Goal: Task Accomplishment & Management: Manage account settings

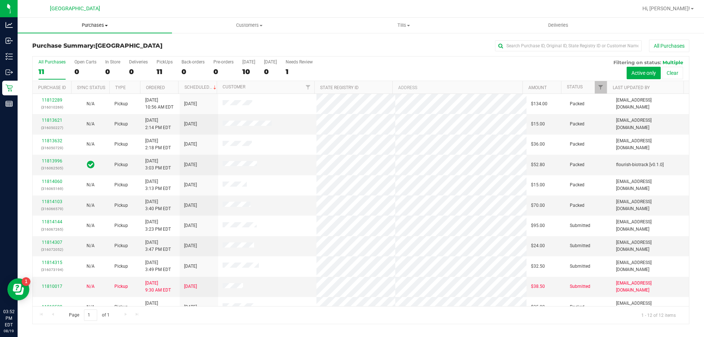
click at [92, 27] on span "Purchases" at bounding box center [95, 25] width 154 height 7
click at [53, 51] on span "Fulfillment" at bounding box center [40, 53] width 45 height 6
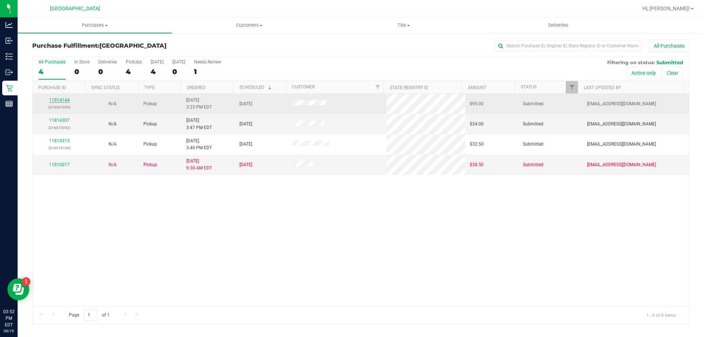
click at [67, 99] on link "11814144" at bounding box center [59, 99] width 21 height 5
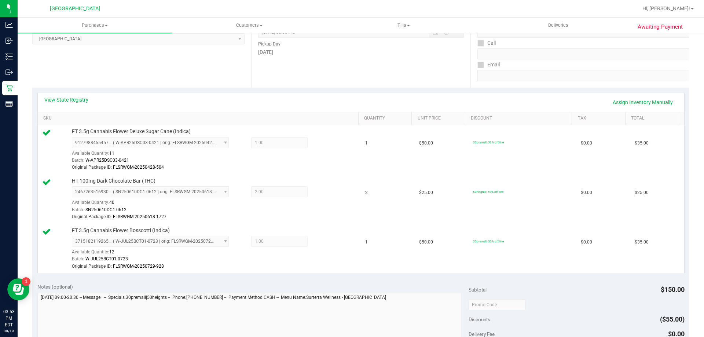
scroll to position [183, 0]
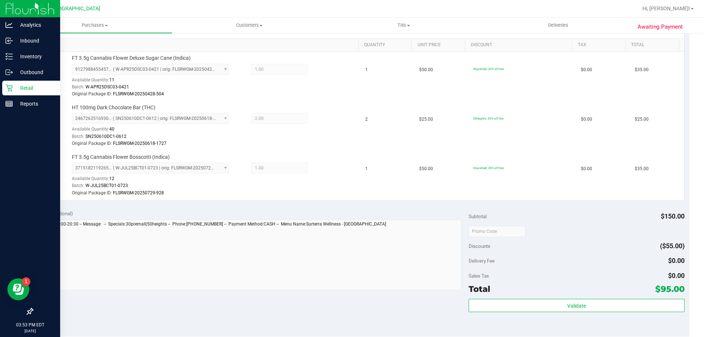
click at [13, 87] on p "Retail" at bounding box center [35, 88] width 44 height 9
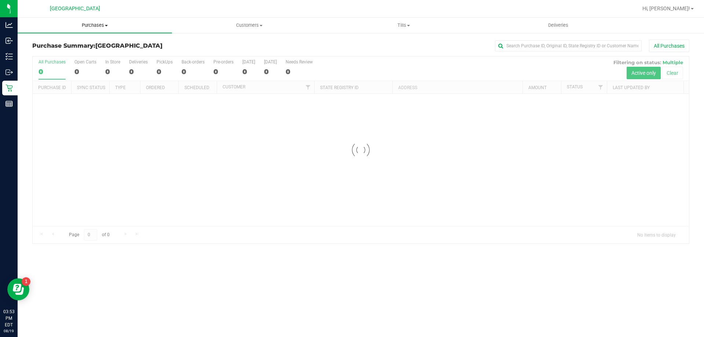
click at [92, 22] on uib-tab-heading "Purchases Summary of purchases Fulfillment All purchases" at bounding box center [95, 25] width 154 height 15
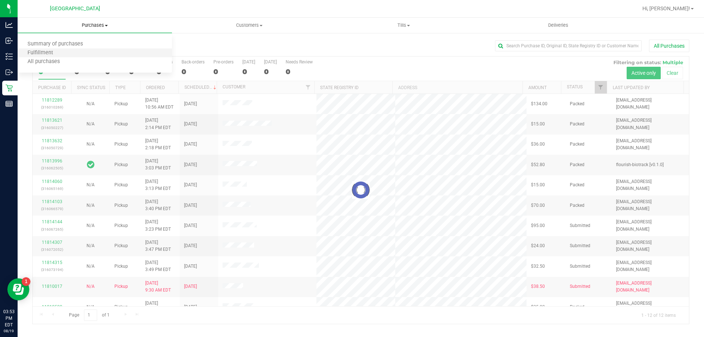
click at [66, 54] on li "Fulfillment" at bounding box center [95, 53] width 154 height 9
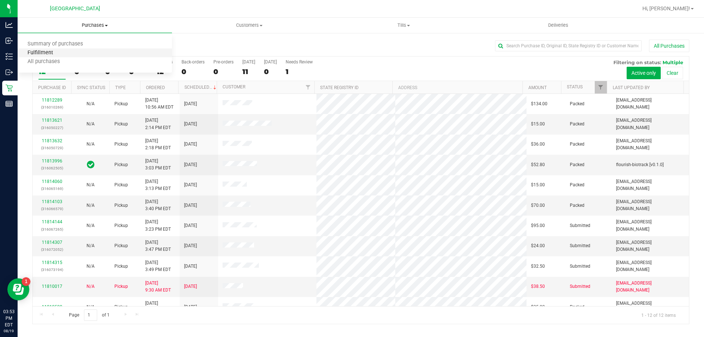
click at [49, 52] on span "Fulfillment" at bounding box center [40, 53] width 45 height 6
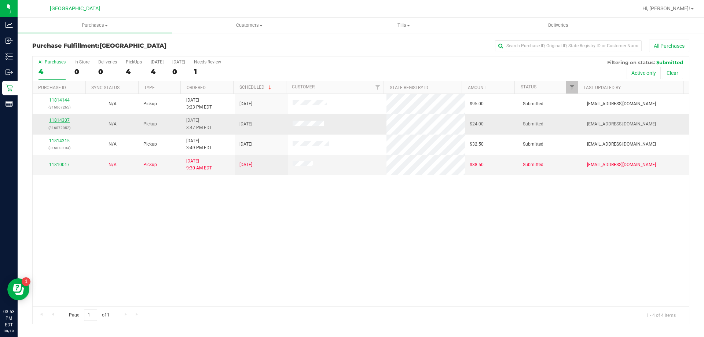
click at [60, 121] on link "11814307" at bounding box center [59, 120] width 21 height 5
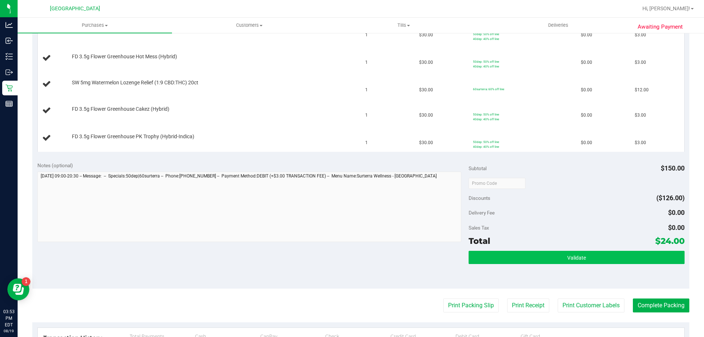
scroll to position [220, 0]
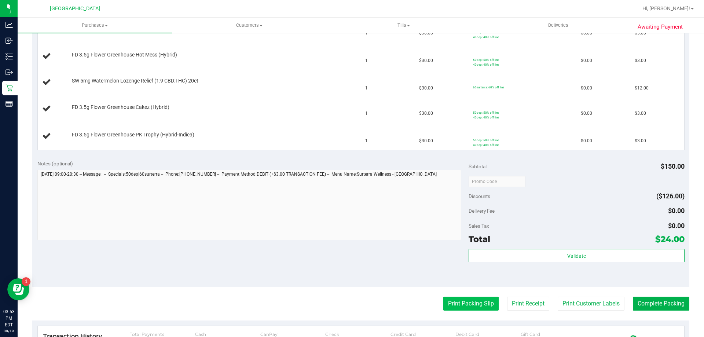
click at [475, 308] on button "Print Packing Slip" at bounding box center [470, 303] width 55 height 14
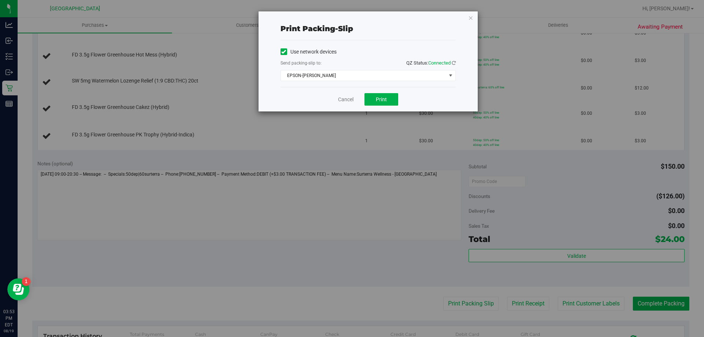
click at [377, 107] on div "Cancel Print" at bounding box center [367, 99] width 175 height 25
click at [382, 104] on button "Print" at bounding box center [381, 99] width 34 height 12
click at [469, 21] on icon "button" at bounding box center [470, 17] width 5 height 9
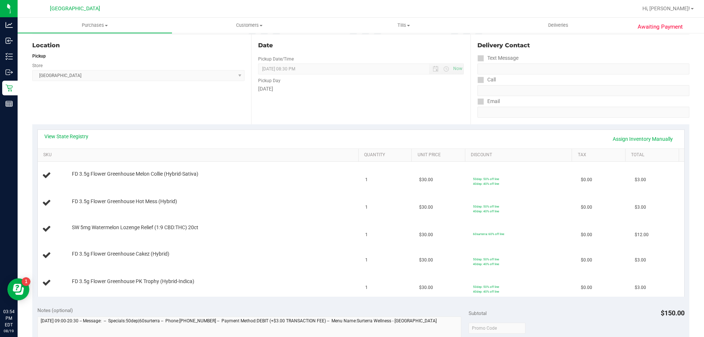
scroll to position [0, 0]
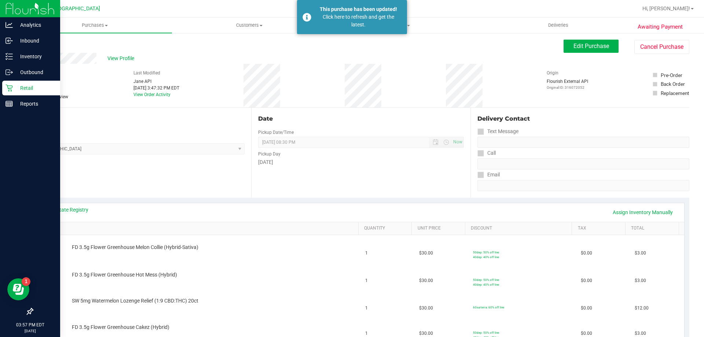
click at [44, 85] on p "Retail" at bounding box center [35, 88] width 44 height 9
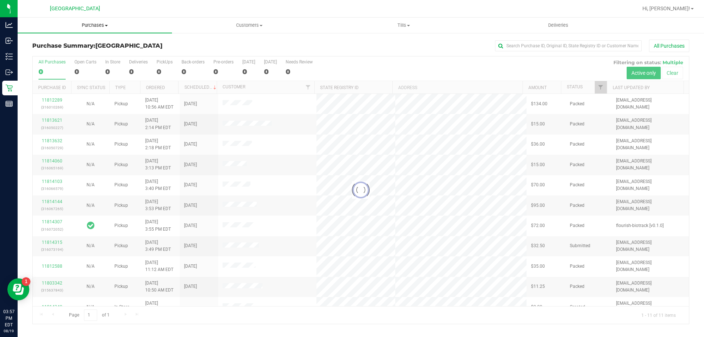
click at [98, 26] on span "Purchases" at bounding box center [95, 25] width 154 height 7
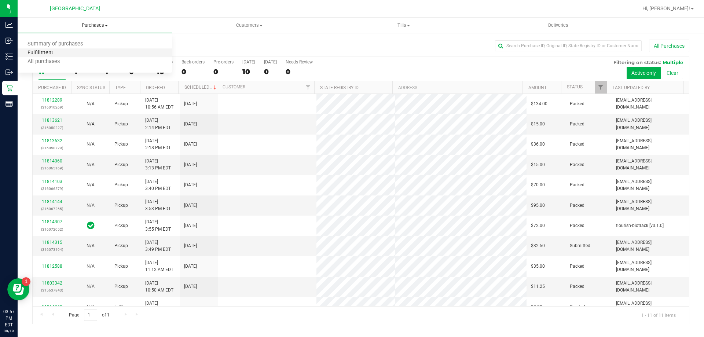
click at [45, 55] on span "Fulfillment" at bounding box center [40, 53] width 45 height 6
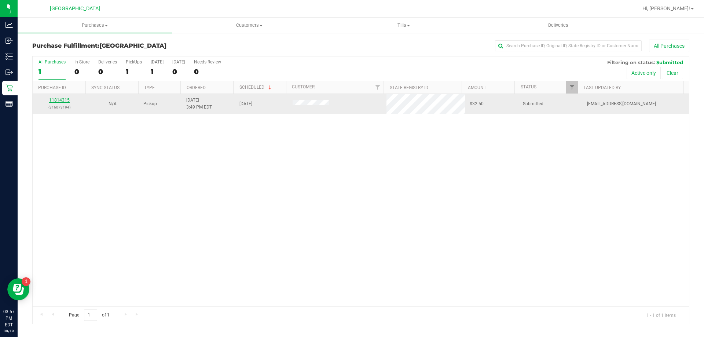
click at [62, 101] on link "11814315" at bounding box center [59, 99] width 21 height 5
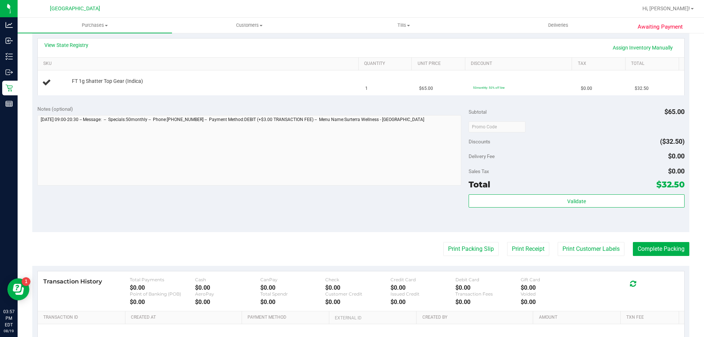
scroll to position [220, 0]
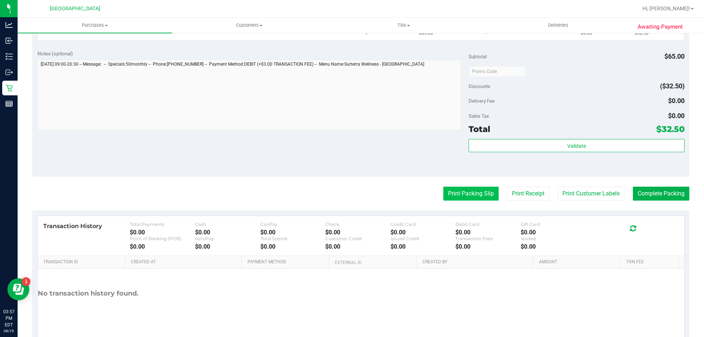
click at [471, 199] on button "Print Packing Slip" at bounding box center [470, 194] width 55 height 14
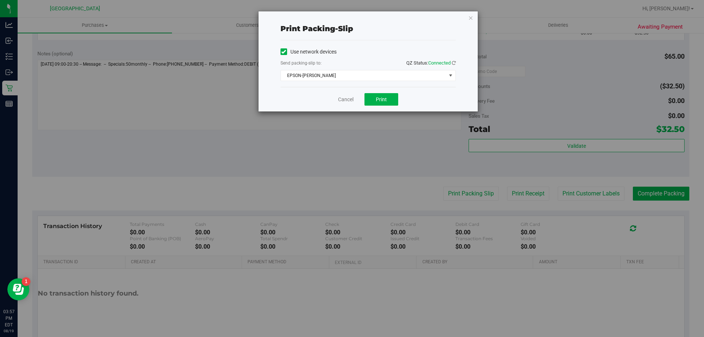
click at [367, 92] on div "Cancel Print" at bounding box center [367, 99] width 175 height 25
click at [380, 100] on span "Print" at bounding box center [381, 99] width 11 height 6
click at [341, 97] on link "Cancel" at bounding box center [345, 100] width 15 height 8
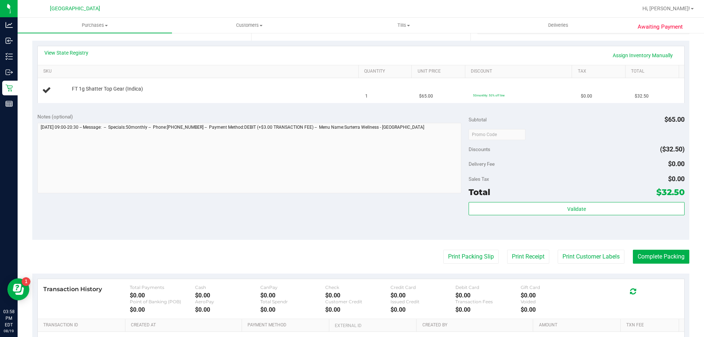
scroll to position [147, 0]
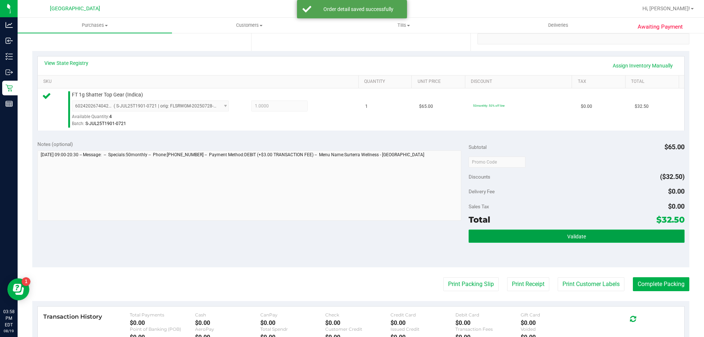
click at [589, 230] on button "Validate" at bounding box center [575, 235] width 215 height 13
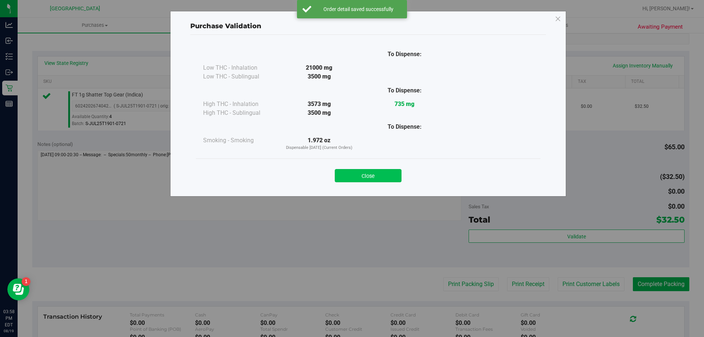
click at [380, 173] on button "Close" at bounding box center [368, 175] width 67 height 13
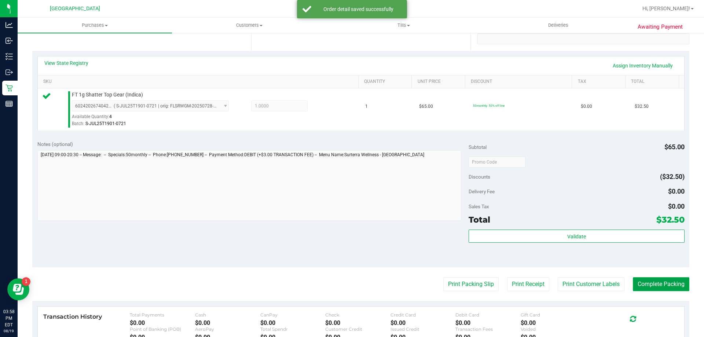
click at [648, 287] on button "Complete Packing" at bounding box center [661, 284] width 56 height 14
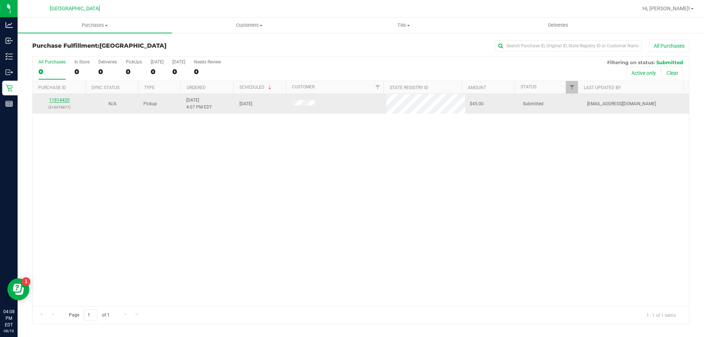
click at [63, 102] on link "11814420" at bounding box center [59, 99] width 21 height 5
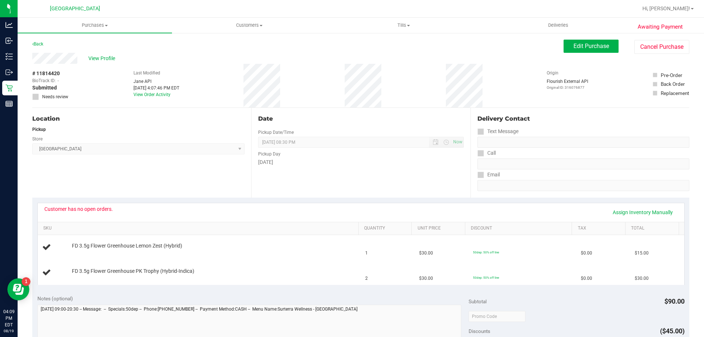
click at [81, 209] on div "Customer has no open orders." at bounding box center [78, 209] width 69 height 6
drag, startPoint x: 81, startPoint y: 208, endPoint x: 52, endPoint y: 208, distance: 28.2
click at [52, 208] on div "Customer has no open orders." at bounding box center [78, 209] width 69 height 6
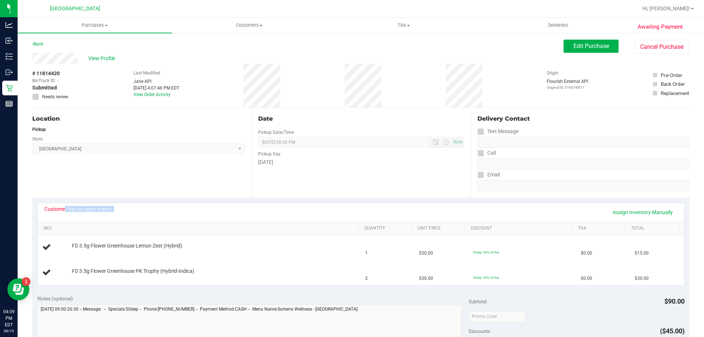
click at [52, 208] on div "Customer has no open orders." at bounding box center [78, 209] width 69 height 6
copy div "Customer has no open orders. Assign Inventory Manually"
click at [600, 54] on div "View Profile # 11814420 BioTrack ID: - Submitted Needs review Last Modified [PE…" at bounding box center [360, 80] width 657 height 55
click at [594, 45] on span "Edit Purchase" at bounding box center [591, 46] width 36 height 7
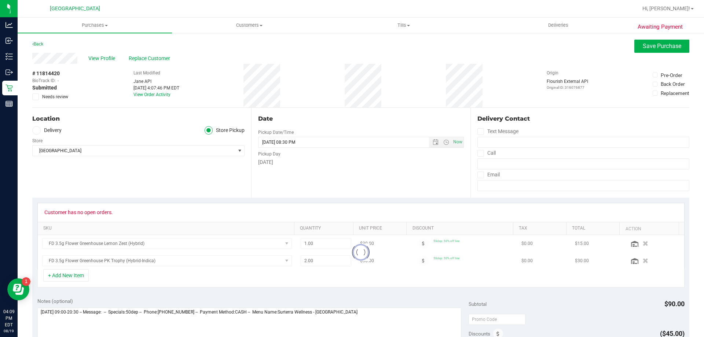
click at [37, 97] on icon at bounding box center [35, 97] width 5 height 0
click at [0, 0] on input "Needs review" at bounding box center [0, 0] width 0 height 0
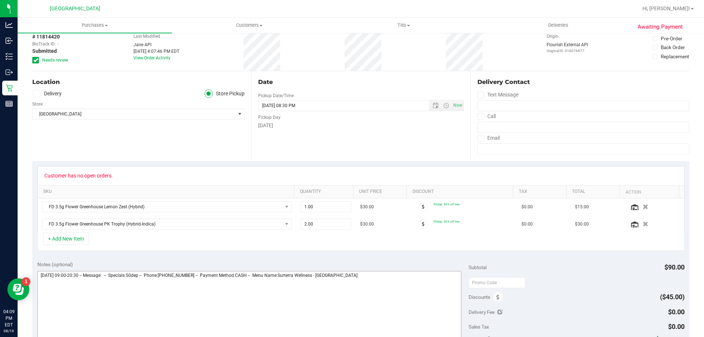
scroll to position [110, 0]
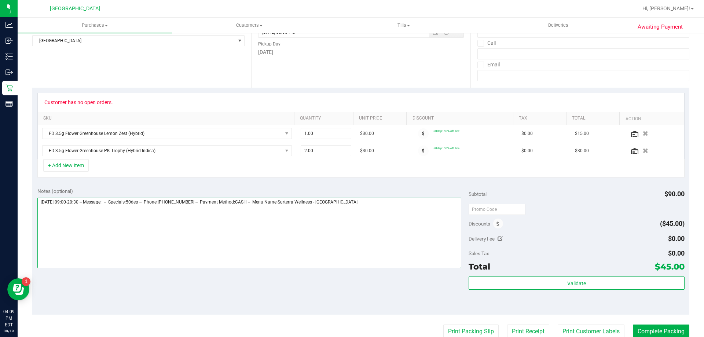
click at [388, 204] on textarea at bounding box center [249, 233] width 424 height 70
paste textarea "Customer has no open orders."
click at [125, 218] on textarea at bounding box center [249, 233] width 424 height 70
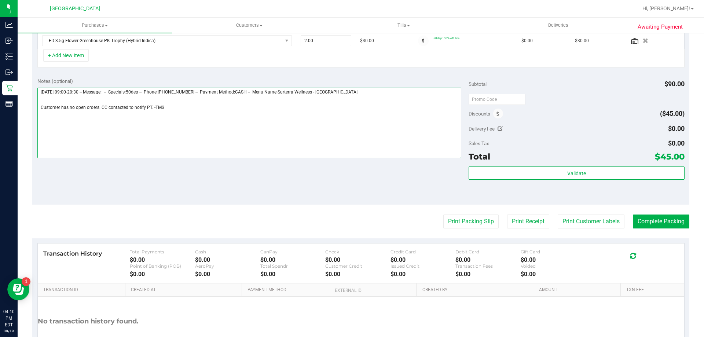
scroll to position [0, 0]
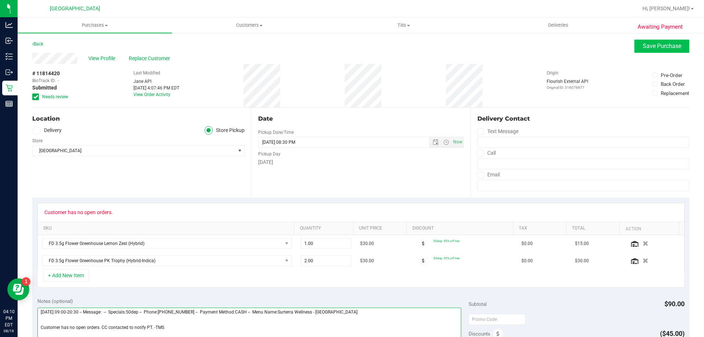
type textarea "[DATE] 09:00-20:30 -- Message: -- Specials:50dep -- Phone:[PHONE_NUMBER] -- Pay…"
click at [652, 48] on span "Save Purchase" at bounding box center [661, 46] width 38 height 7
click at [102, 60] on span "View Profile" at bounding box center [102, 59] width 29 height 8
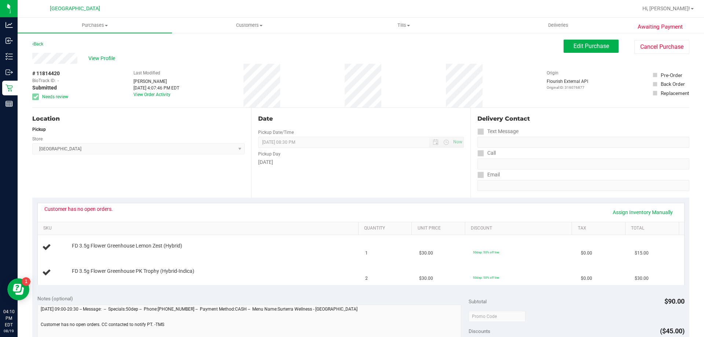
click at [49, 171] on div "Location Pickup Store [GEOGRAPHIC_DATA] WC Select Store [PERSON_NAME][GEOGRAPHI…" at bounding box center [141, 153] width 219 height 90
click at [107, 56] on span "View Profile" at bounding box center [102, 59] width 29 height 8
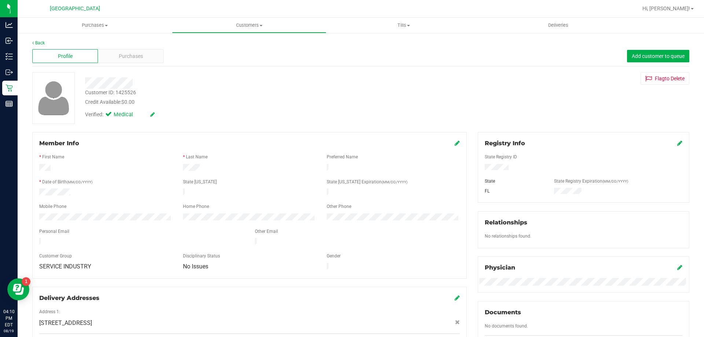
click at [127, 91] on div "Customer ID: 1425526" at bounding box center [110, 93] width 51 height 8
copy div "1425526"
click at [43, 125] on div "Back Profile Purchases Add customer to queue Customer ID: 1425526 Credit Availa…" at bounding box center [360, 273] width 657 height 467
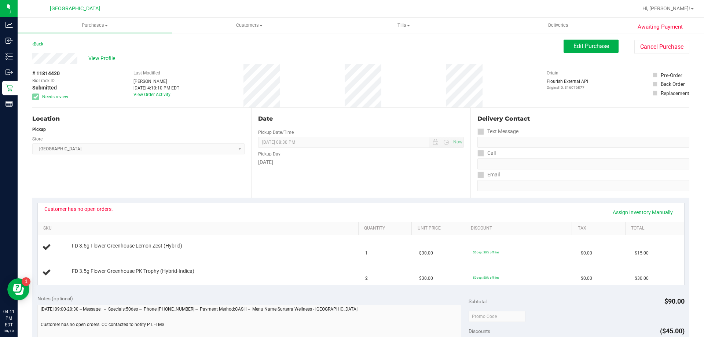
click at [50, 70] on span "# 11814420" at bounding box center [45, 74] width 27 height 8
copy span "11814420"
click at [33, 172] on div "Location Pickup Store [GEOGRAPHIC_DATA] WC Select Store [PERSON_NAME][GEOGRAPHI…" at bounding box center [141, 153] width 219 height 90
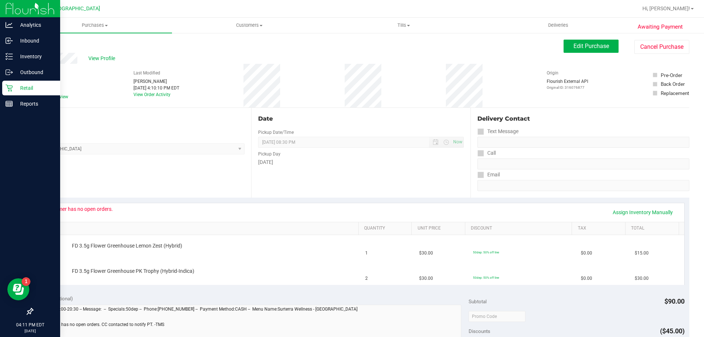
click at [15, 85] on p "Retail" at bounding box center [35, 88] width 44 height 9
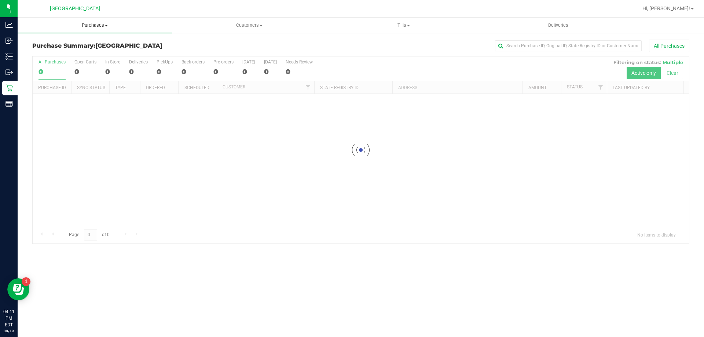
click at [90, 23] on span "Purchases" at bounding box center [95, 25] width 154 height 7
click at [45, 56] on span "Fulfillment" at bounding box center [40, 53] width 45 height 6
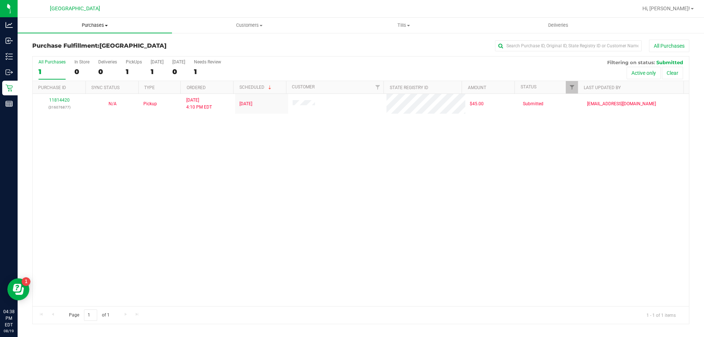
click at [93, 18] on uib-tab-heading "Purchases Summary of purchases Fulfillment All purchases" at bounding box center [95, 25] width 154 height 15
click at [47, 52] on span "Fulfillment" at bounding box center [40, 53] width 45 height 6
click at [328, 139] on div "11814420 (316076877) N/A Pickup [DATE] 4:10 PM EDT 8/19/2025 $45.00 Submitted […" at bounding box center [361, 200] width 656 height 212
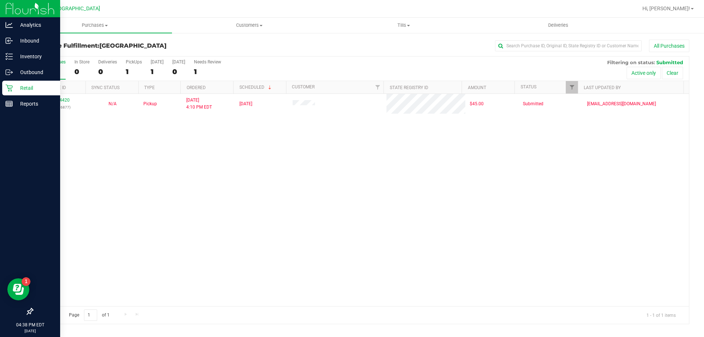
click at [31, 86] on p "Retail" at bounding box center [35, 88] width 44 height 9
